Goal: Check status: Check status

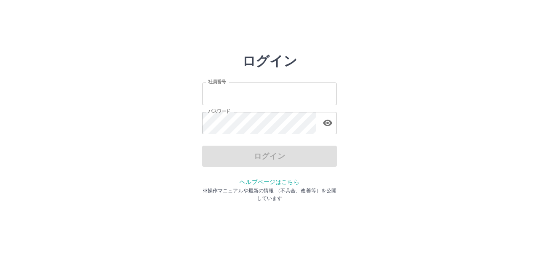
type input "*******"
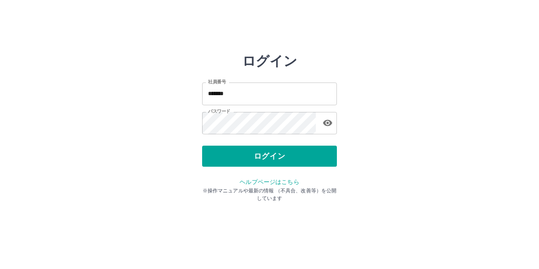
click at [267, 160] on div "ログイン" at bounding box center [269, 156] width 135 height 21
click at [267, 160] on button "ログイン" at bounding box center [269, 156] width 135 height 21
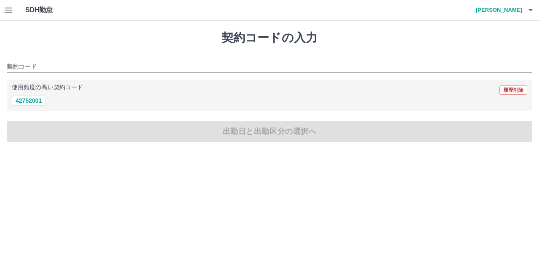
click at [6, 10] on icon "button" at bounding box center [9, 10] width 8 height 5
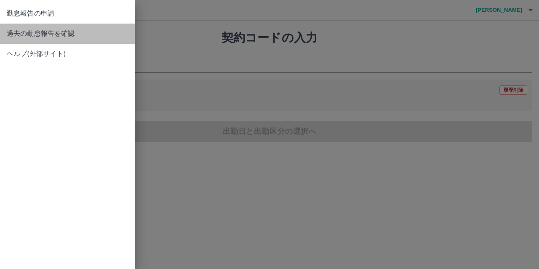
click at [56, 34] on span "過去の勤怠報告を確認" at bounding box center [67, 34] width 121 height 10
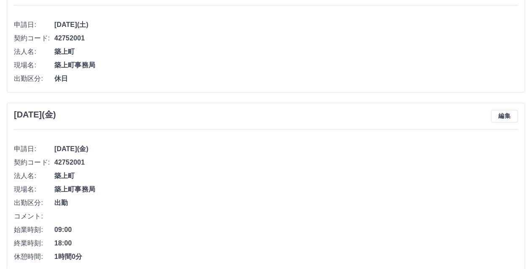
scroll to position [3096, 0]
